Goal: Information Seeking & Learning: Learn about a topic

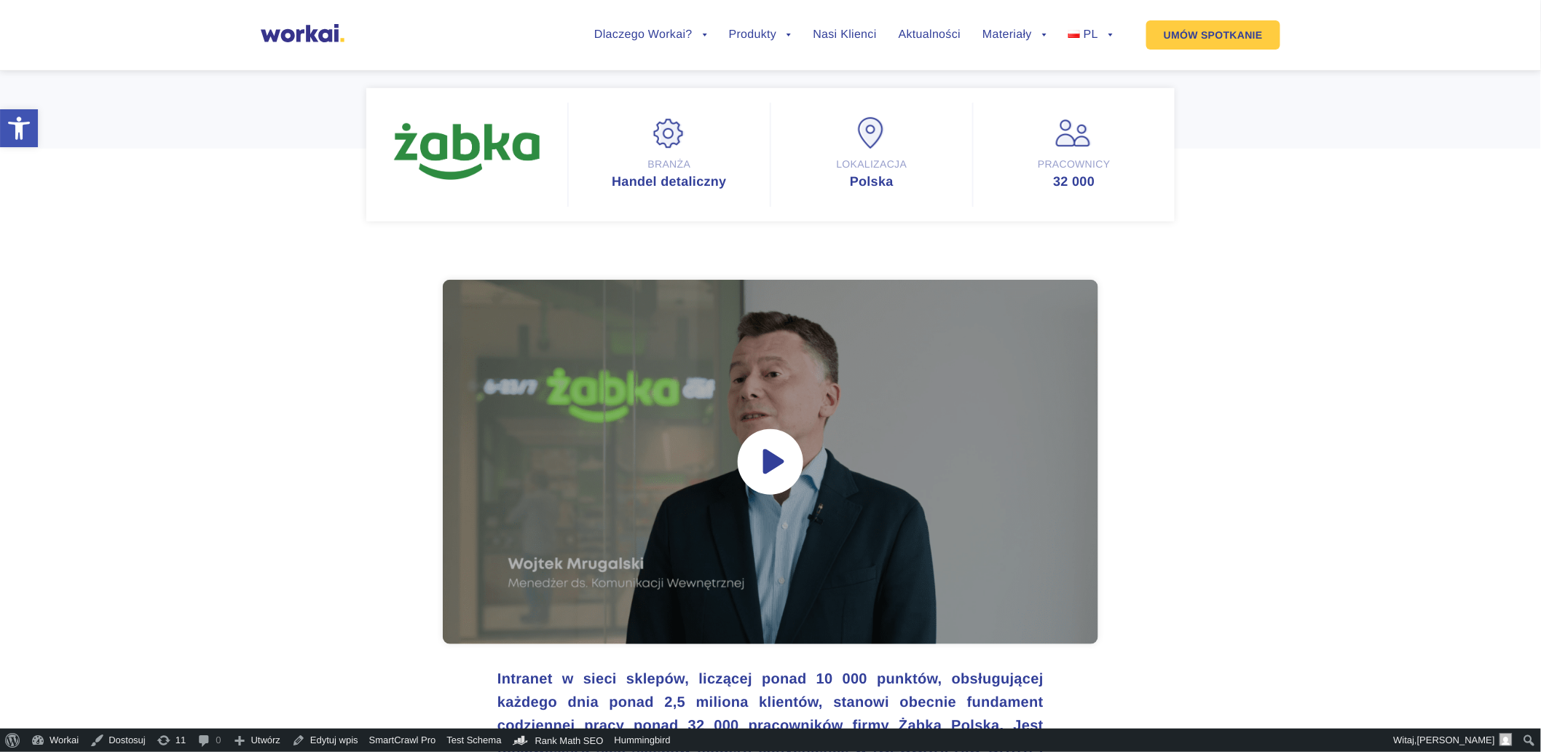
scroll to position [404, 0]
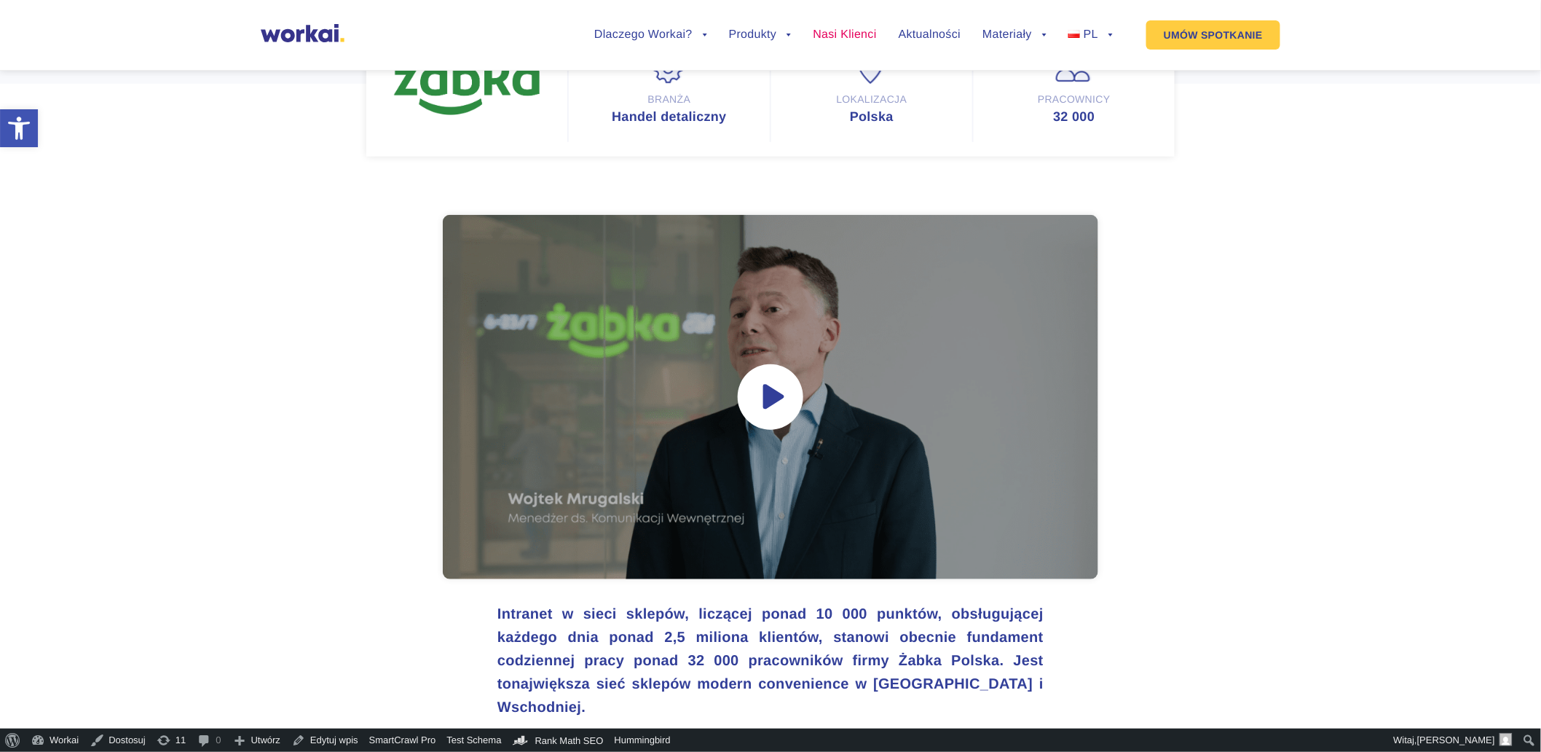
click at [833, 31] on link "Nasi Klienci" at bounding box center [844, 35] width 63 height 12
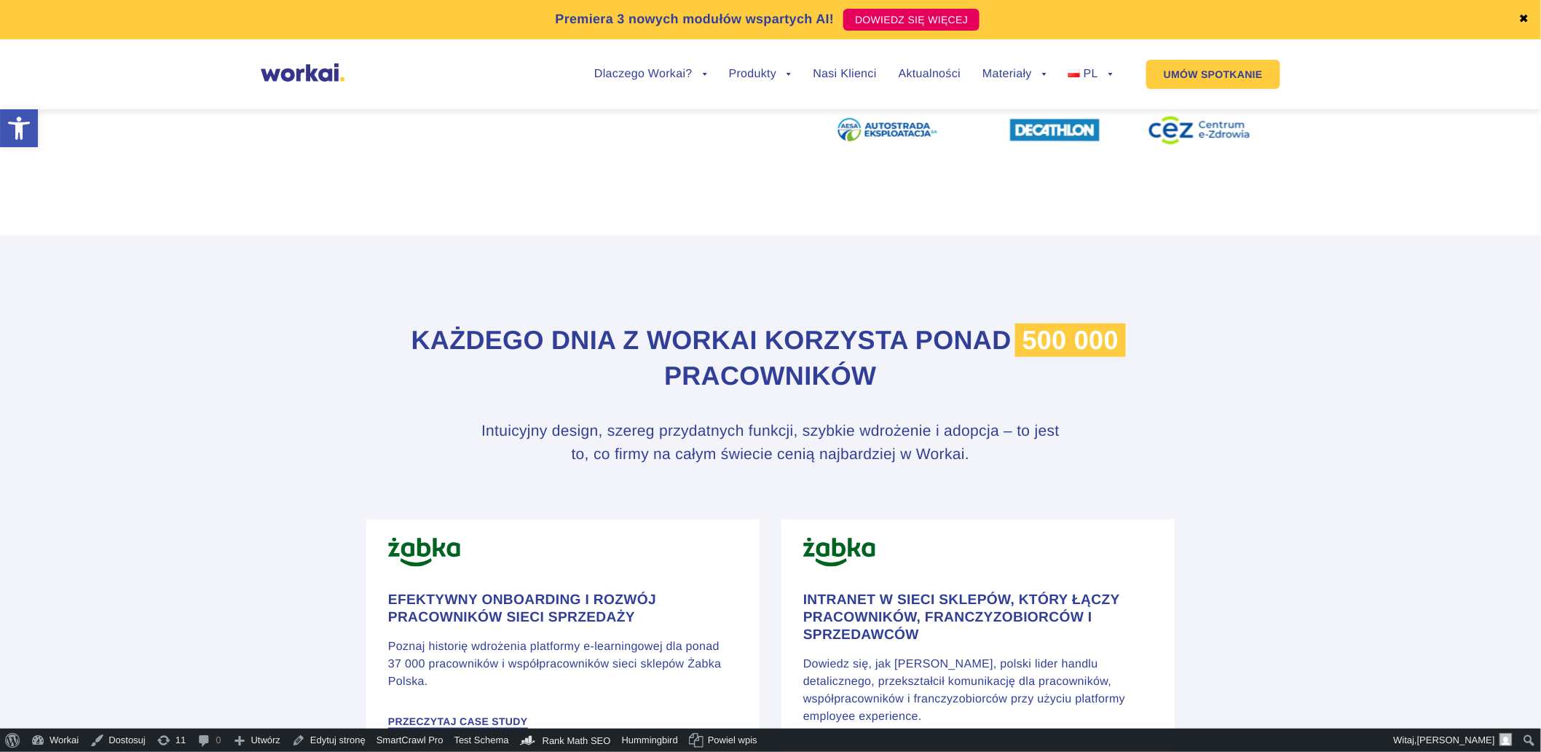
scroll to position [566, 0]
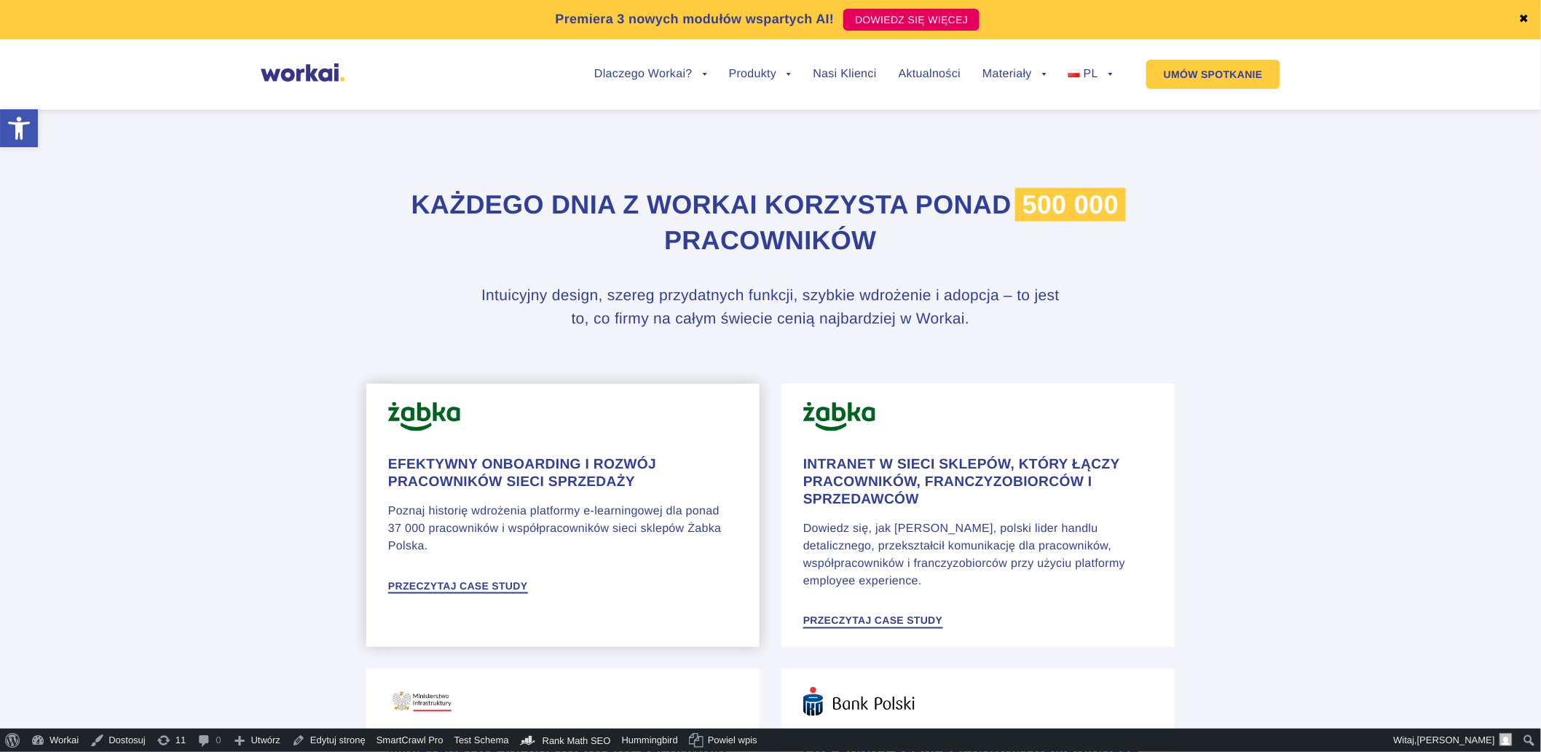
click at [586, 491] on h4 "Efektywny onboarding i rozwój pracowników sieci sprzedaży" at bounding box center [563, 473] width 350 height 35
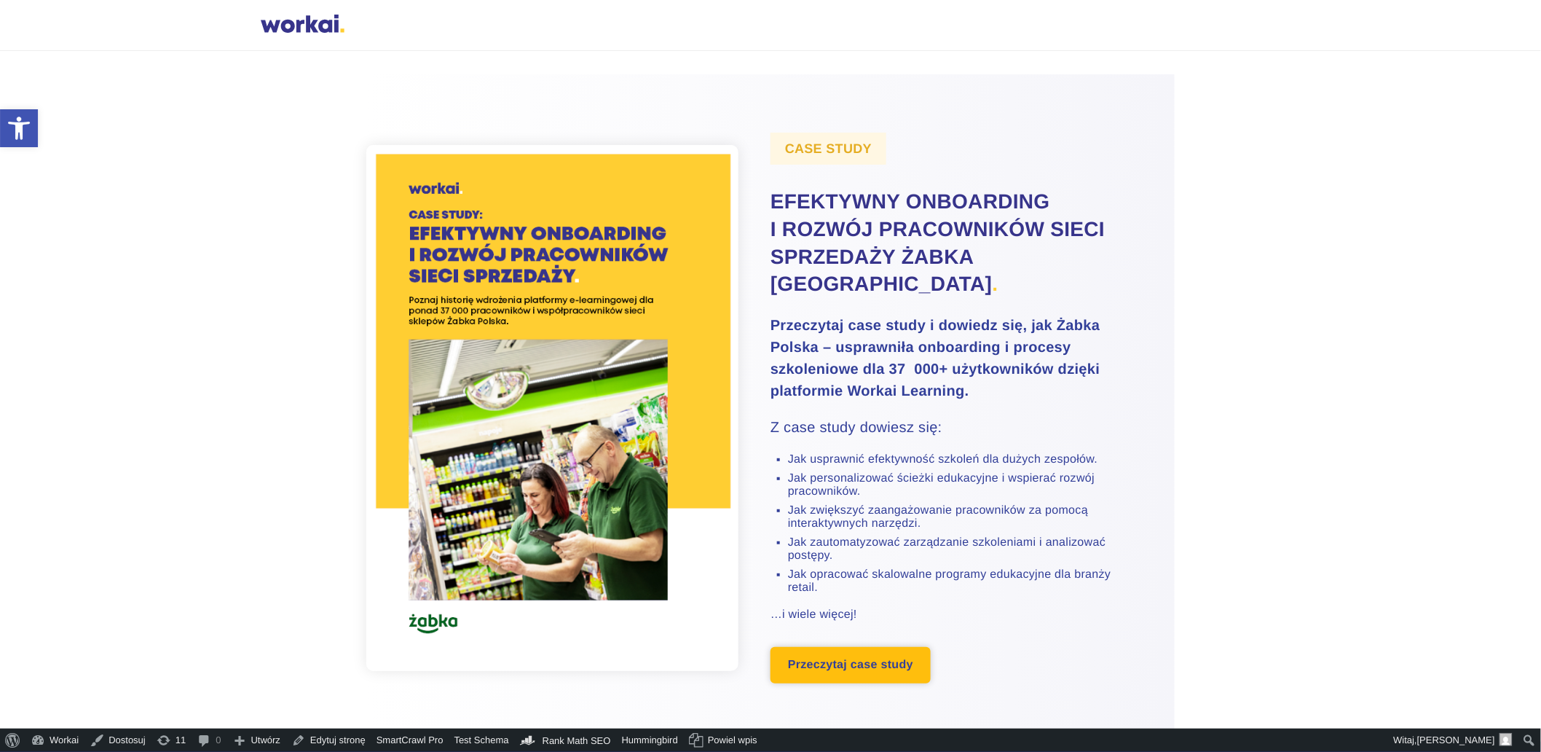
click at [798, 670] on link "Przeczytaj case study" at bounding box center [851, 665] width 160 height 36
